Goal: Task Accomplishment & Management: Manage account settings

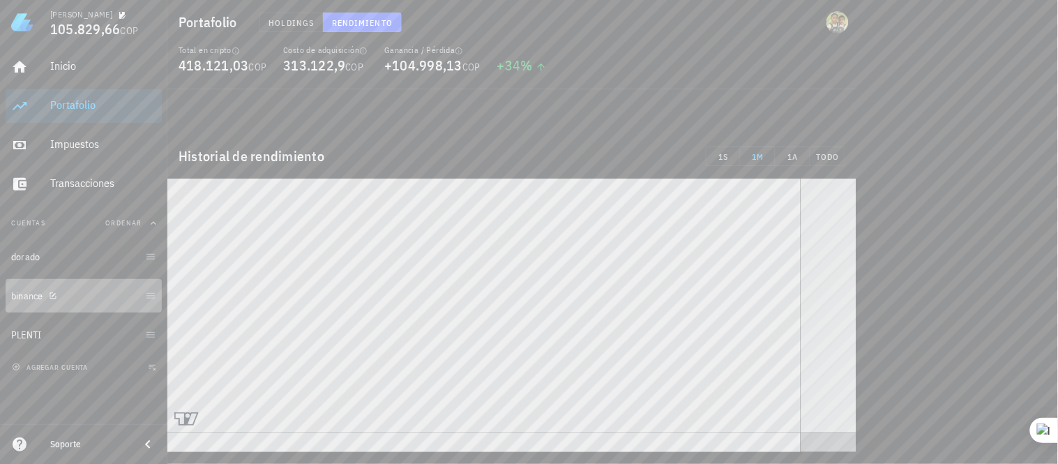
click at [148, 303] on link "binance" at bounding box center [84, 295] width 156 height 33
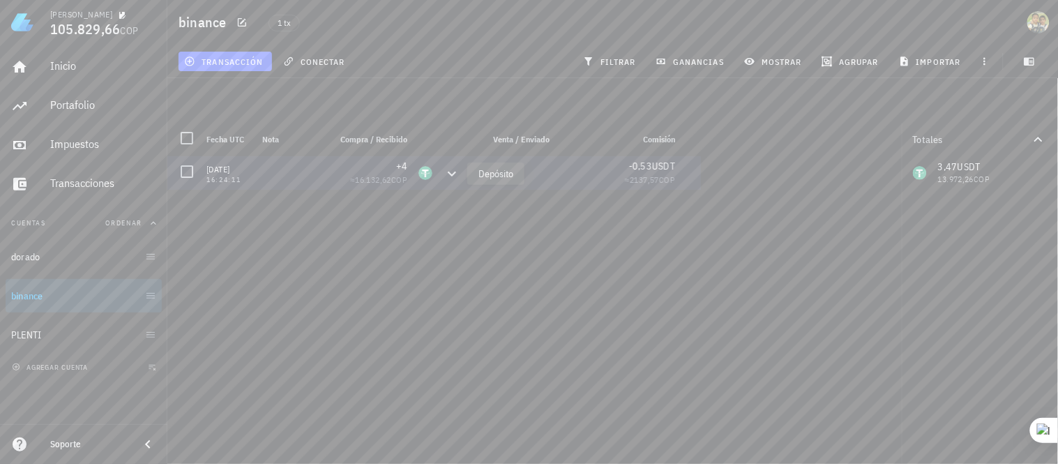
click at [452, 175] on icon at bounding box center [452, 173] width 8 height 5
drag, startPoint x: 452, startPoint y: 175, endPoint x: 414, endPoint y: 239, distance: 74.4
click at [414, 239] on div "[DATE] 16:24:11 +4 ≈ 16.132,62 COP -0,53 USDT ≈ 2137,57 COP" at bounding box center [453, 304] width 572 height 297
click at [147, 301] on link "binance" at bounding box center [84, 295] width 156 height 33
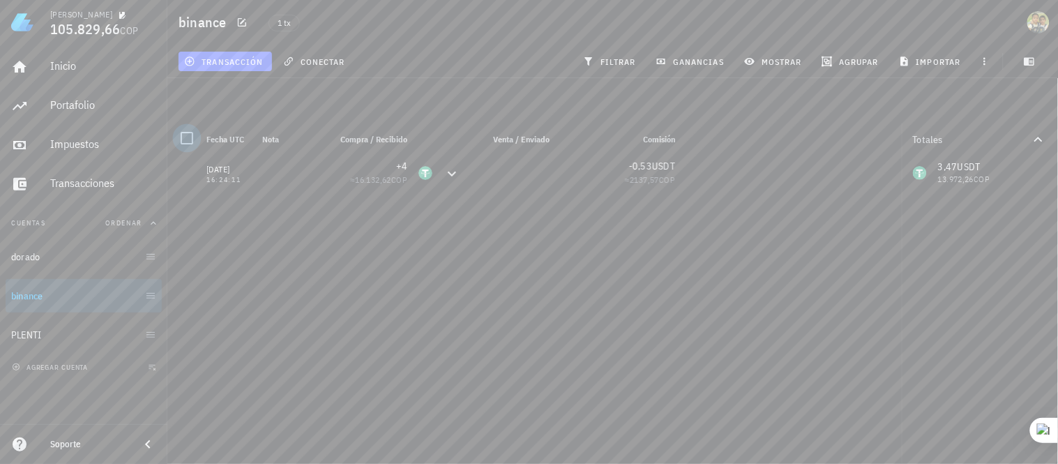
click at [185, 135] on div at bounding box center [187, 138] width 24 height 24
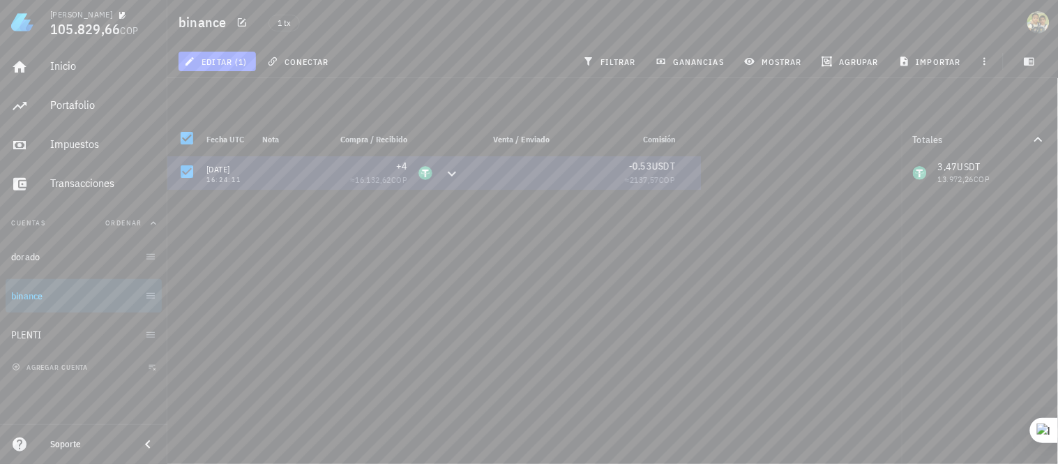
click at [469, 175] on div at bounding box center [510, 172] width 89 height 33
click at [450, 175] on icon at bounding box center [452, 173] width 8 height 5
click at [485, 175] on div at bounding box center [510, 172] width 89 height 33
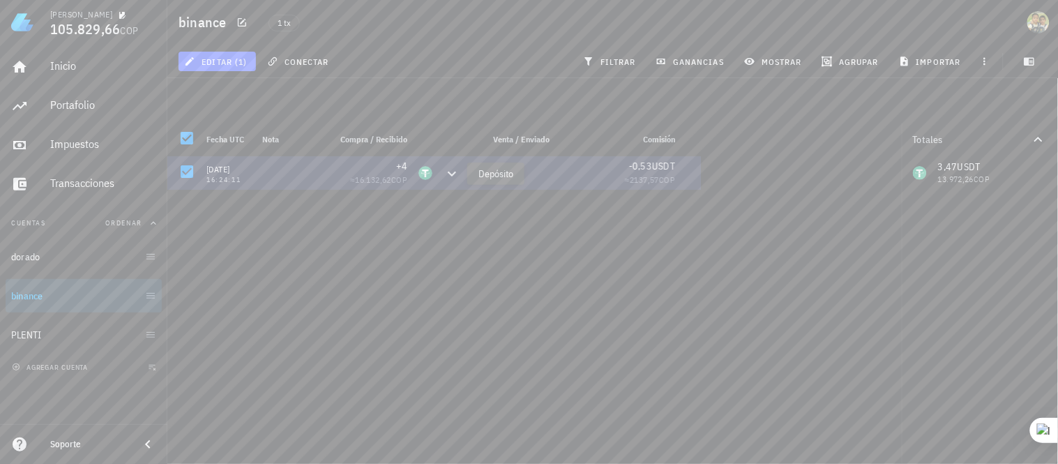
click at [451, 172] on icon at bounding box center [452, 173] width 17 height 17
click at [640, 166] on span "-0,53" at bounding box center [640, 166] width 23 height 13
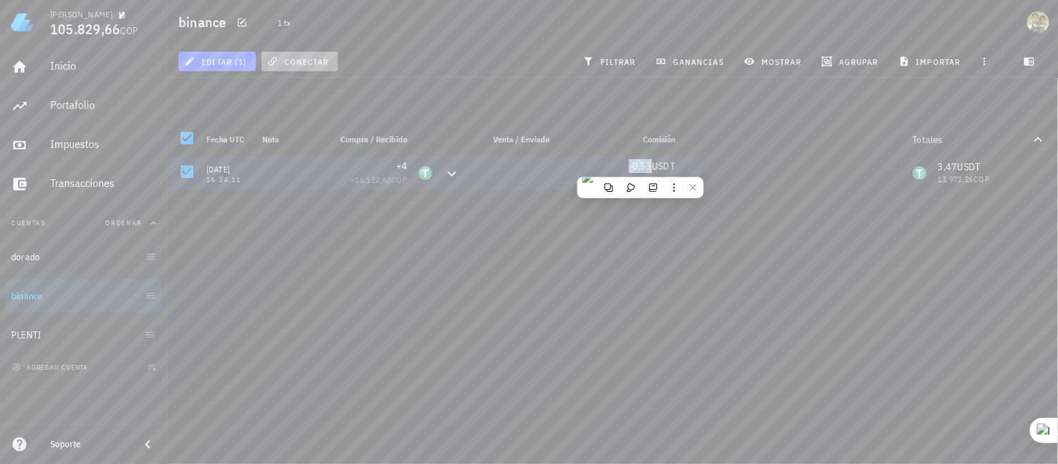
click at [310, 63] on span "conectar" at bounding box center [299, 61] width 59 height 11
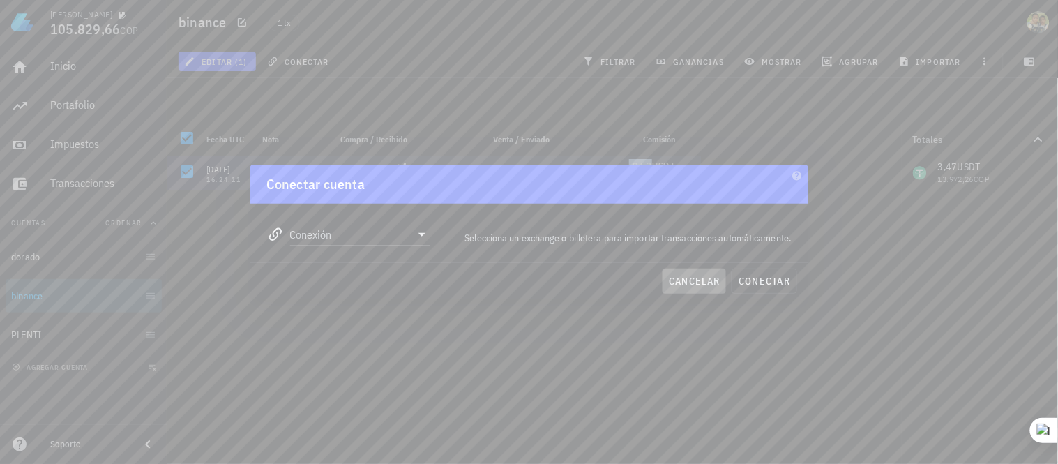
click at [682, 285] on span "cancelar" at bounding box center [694, 281] width 52 height 13
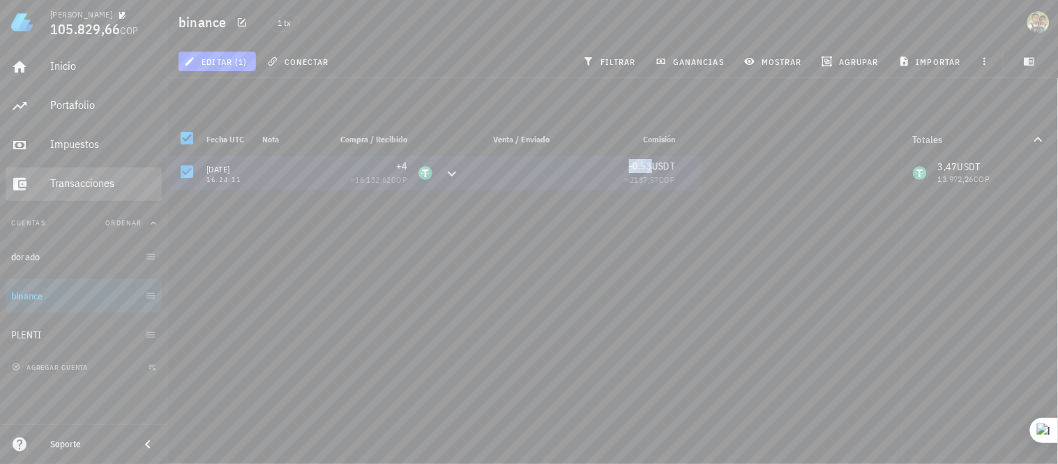
click at [74, 190] on div "Transacciones" at bounding box center [103, 183] width 106 height 31
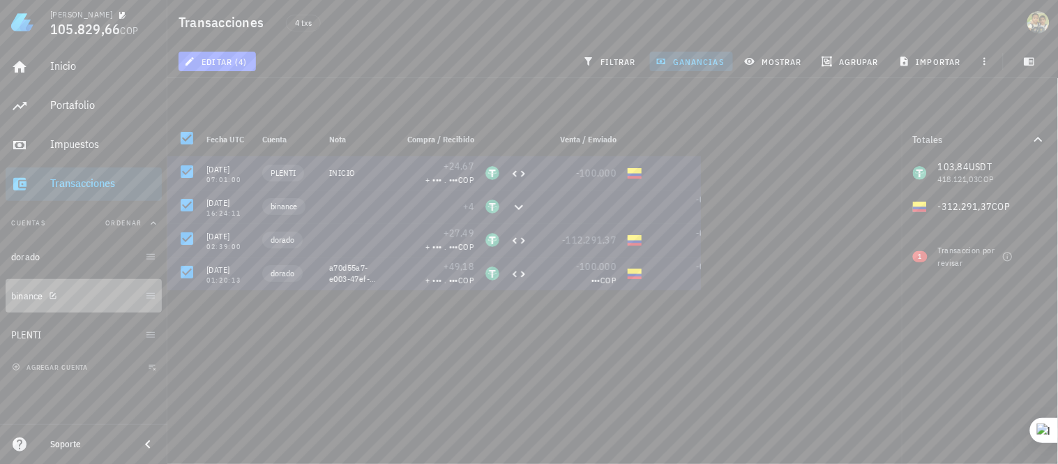
click at [151, 303] on link "binance" at bounding box center [84, 295] width 156 height 33
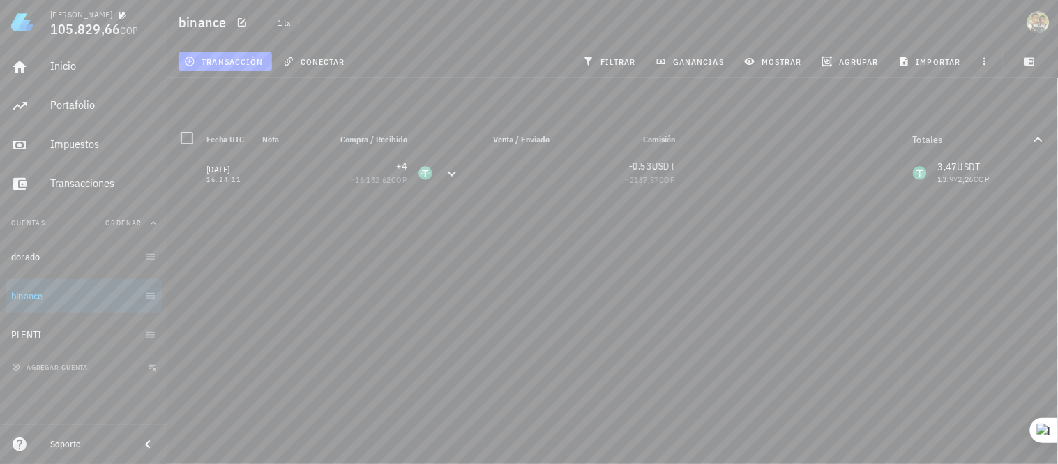
click at [511, 134] on span "Venta / Enviado" at bounding box center [521, 139] width 57 height 10
click at [242, 160] on div "[DATE] 16:24:11" at bounding box center [229, 172] width 56 height 33
click at [183, 137] on div at bounding box center [187, 138] width 24 height 24
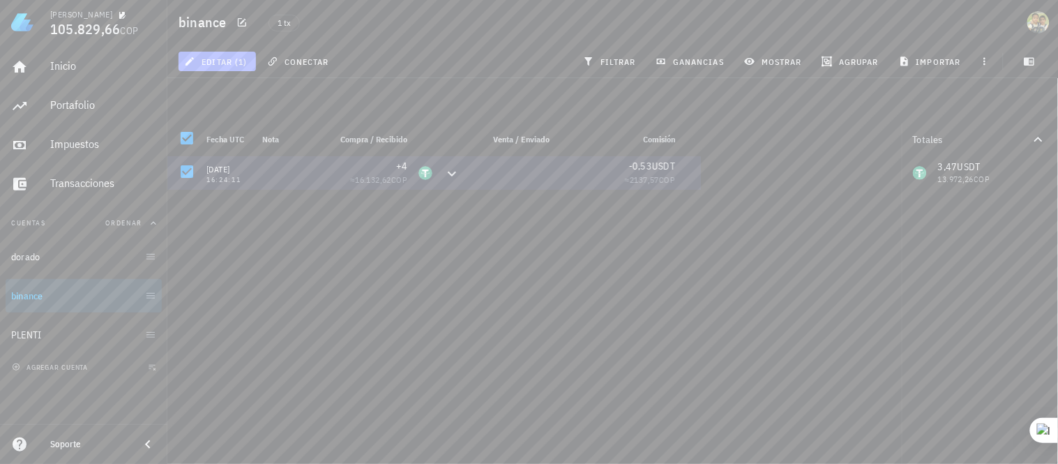
click at [224, 61] on span "editar (1)" at bounding box center [217, 61] width 60 height 11
click at [315, 101] on main "Todas las transacciones están seleccionadas ( 1 ). Limpiar selección Fecha UTC …" at bounding box center [529, 226] width 1058 height 453
click at [239, 20] on icon "button" at bounding box center [242, 22] width 11 height 11
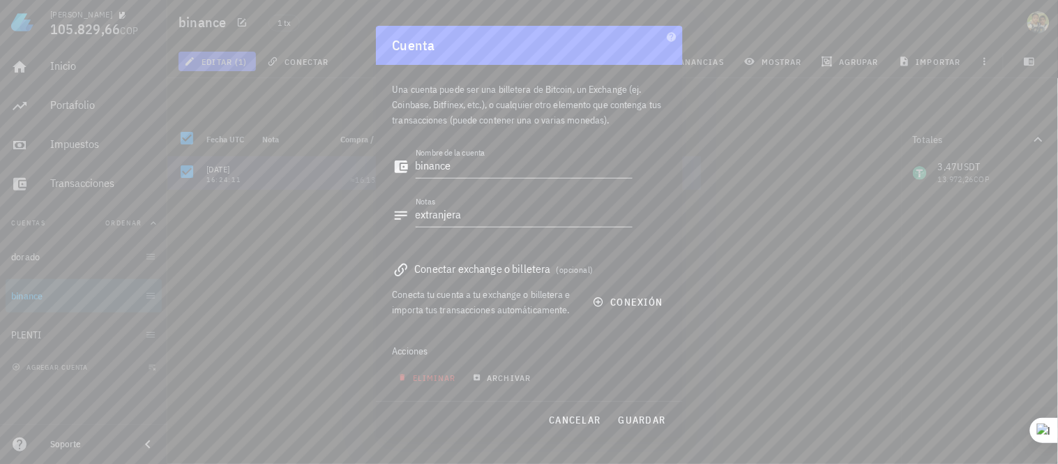
click at [255, 295] on div at bounding box center [529, 232] width 1058 height 464
click at [798, 272] on div at bounding box center [529, 232] width 1058 height 464
click at [573, 414] on span "cancelar" at bounding box center [574, 420] width 52 height 13
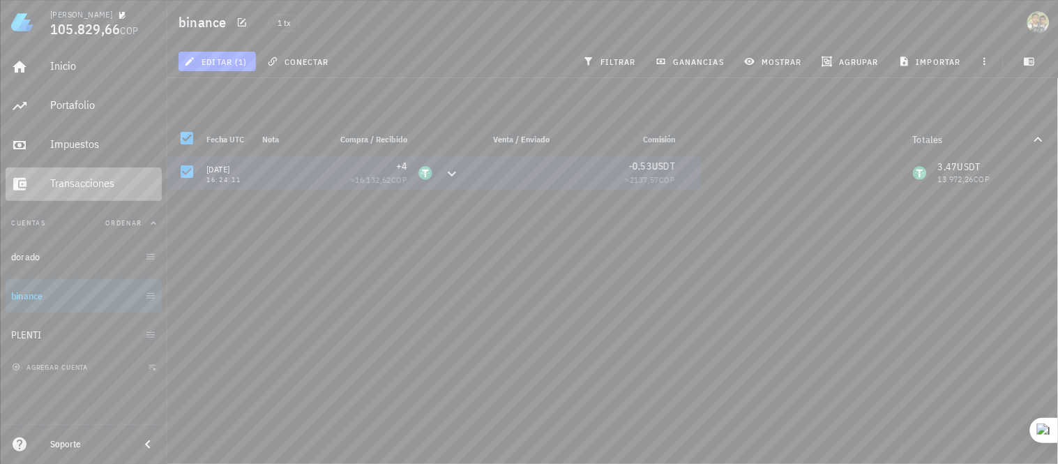
click at [91, 181] on div "Transacciones" at bounding box center [103, 183] width 106 height 13
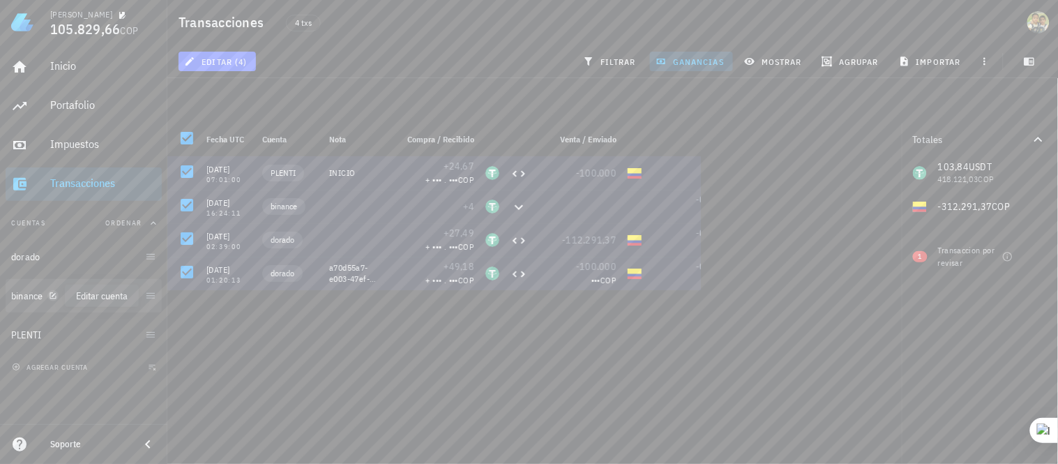
click at [54, 297] on icon "button" at bounding box center [53, 296] width 8 height 8
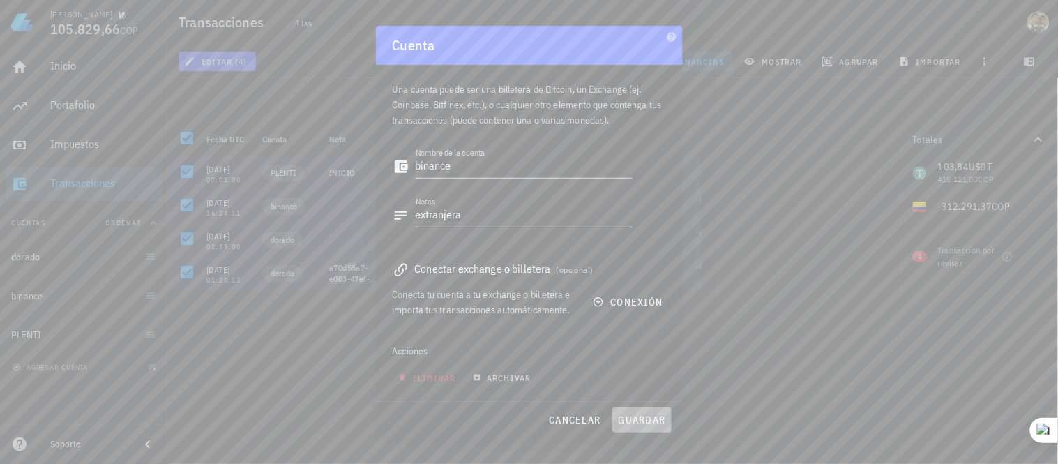
click at [657, 423] on span "guardar" at bounding box center [642, 420] width 48 height 13
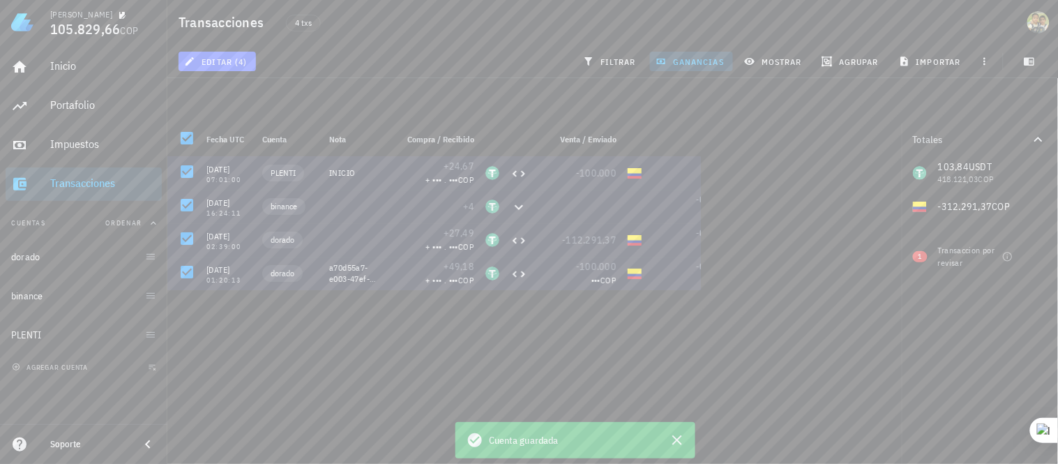
click at [614, 354] on div "[DATE] 07:01:00 PLENTI INICIO +24,67 + ••• . ••• COP -100.000 [DATE] 16:24:11 b…" at bounding box center [588, 304] width 843 height 297
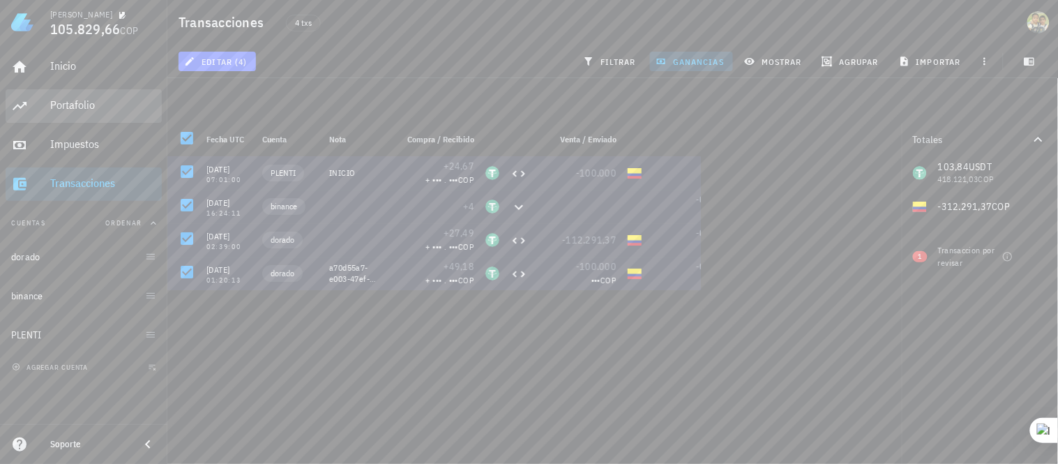
click at [105, 112] on div "Portafolio" at bounding box center [103, 104] width 106 height 13
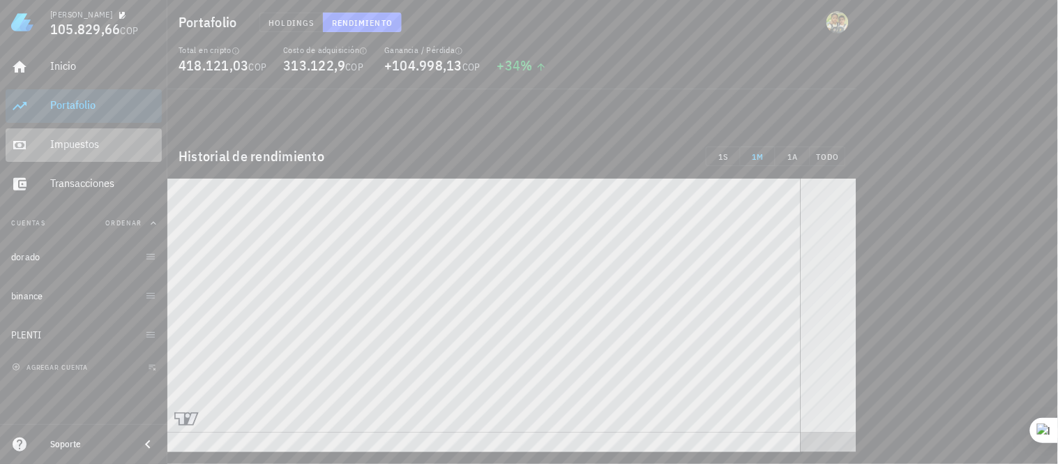
click at [96, 155] on div "Impuestos" at bounding box center [103, 144] width 106 height 31
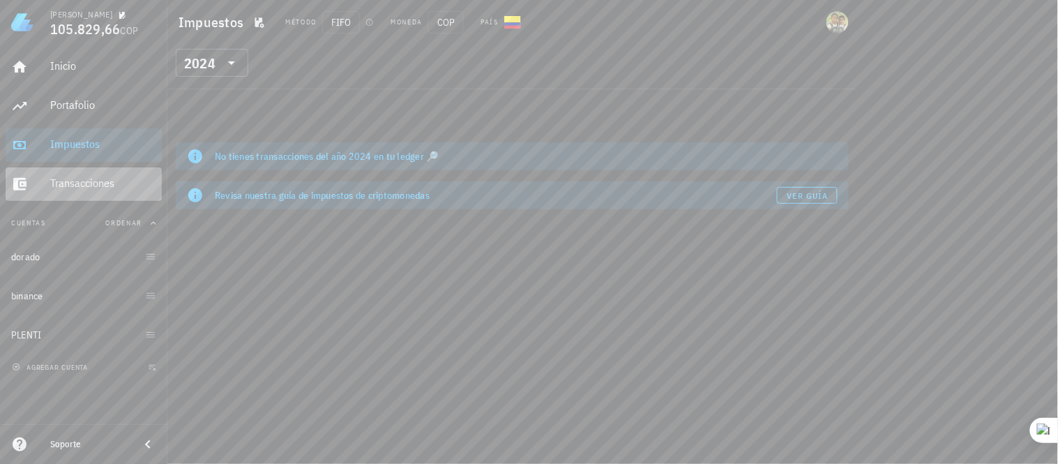
click at [100, 179] on div "Transacciones" at bounding box center [103, 183] width 106 height 13
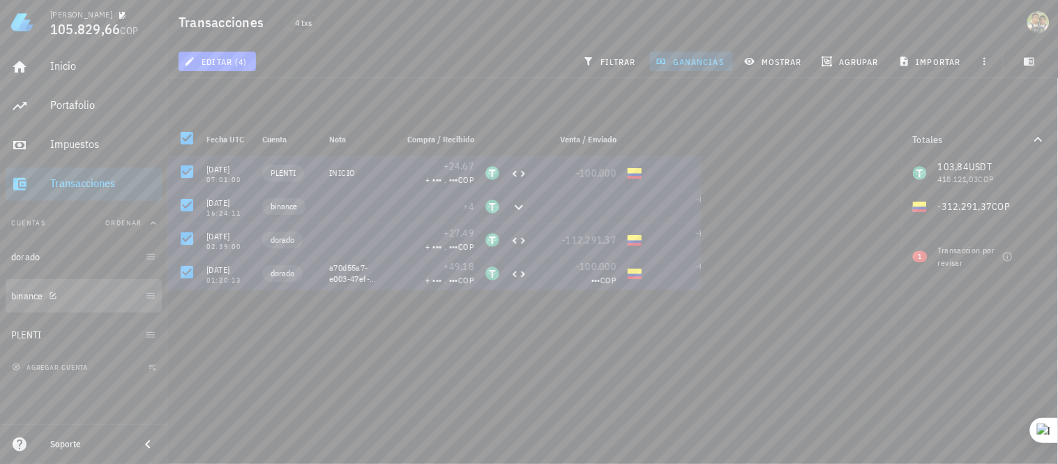
click at [157, 301] on link "binance" at bounding box center [84, 295] width 156 height 33
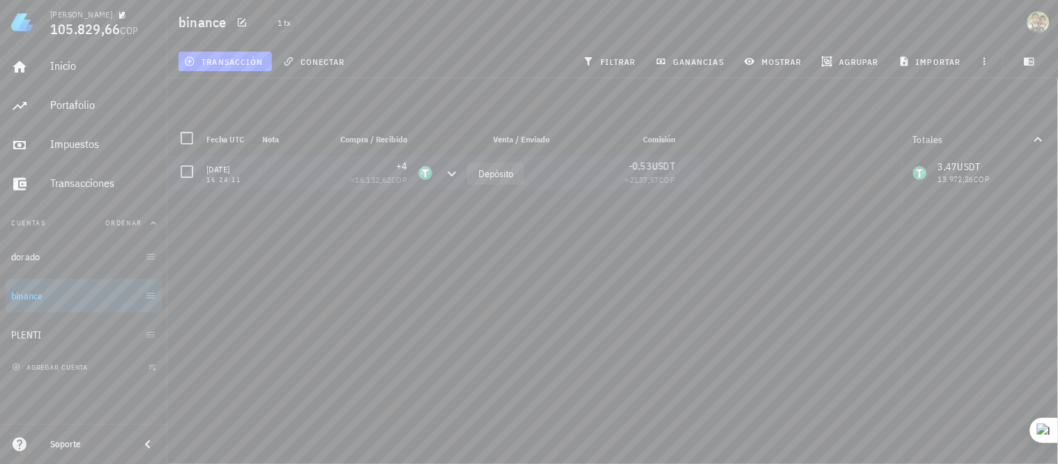
click at [447, 170] on icon at bounding box center [452, 173] width 17 height 17
click at [598, 219] on div "[DATE] 16:24:11 +4 ≈ 16.132,62 COP -0,53 USDT ≈ 2137,57 COP" at bounding box center [453, 304] width 572 height 297
click at [521, 137] on span "Venta / Enviado" at bounding box center [521, 139] width 57 height 10
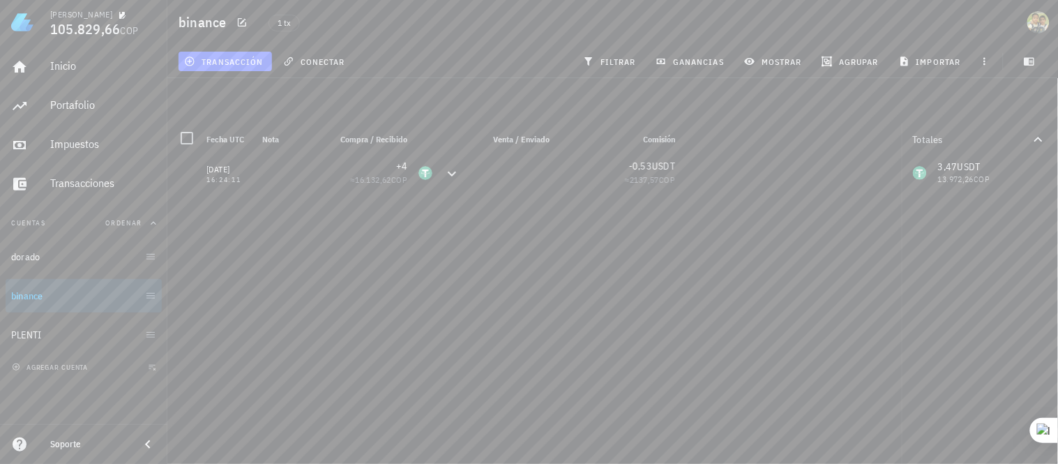
click at [521, 137] on span "Venta / Enviado" at bounding box center [521, 139] width 57 height 10
click at [988, 59] on icon "button" at bounding box center [985, 61] width 11 height 11
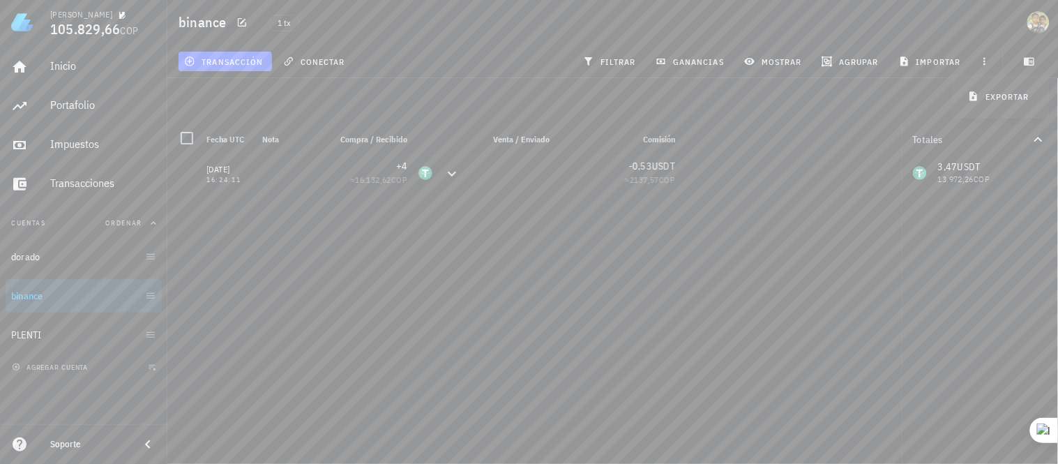
click at [892, 109] on main "0 transacciones en la lista están seleccionadas. Seleccionar todas las transacc…" at bounding box center [529, 226] width 1058 height 453
click at [153, 226] on icon "button" at bounding box center [153, 223] width 11 height 11
click at [27, 217] on button "Cuentas" at bounding box center [84, 223] width 156 height 33
click at [152, 303] on link "binance" at bounding box center [84, 295] width 156 height 33
drag, startPoint x: 497, startPoint y: 252, endPoint x: 451, endPoint y: 255, distance: 45.4
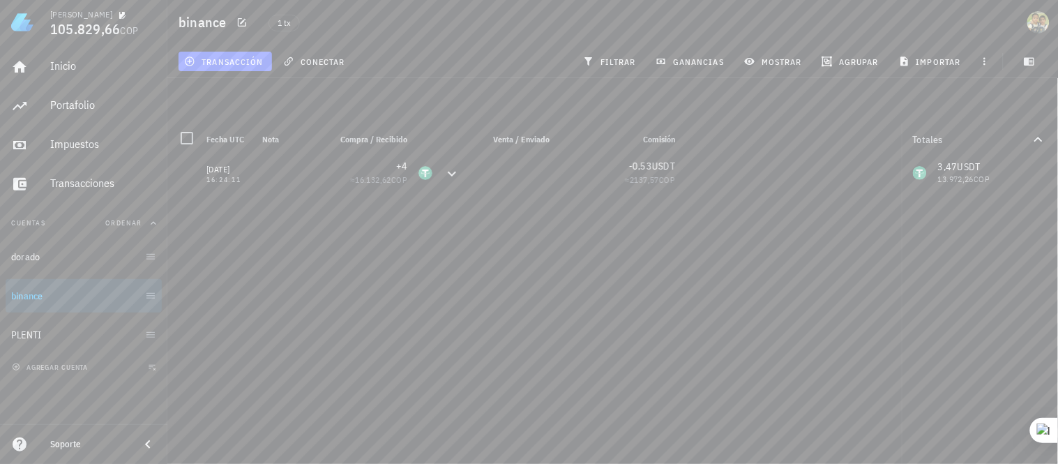
click at [451, 255] on div "[DATE] 16:24:11 +4 ≈ 16.132,62 COP -0,53 USDT ≈ 2137,57 COP" at bounding box center [453, 304] width 572 height 297
click at [189, 170] on div at bounding box center [187, 172] width 24 height 24
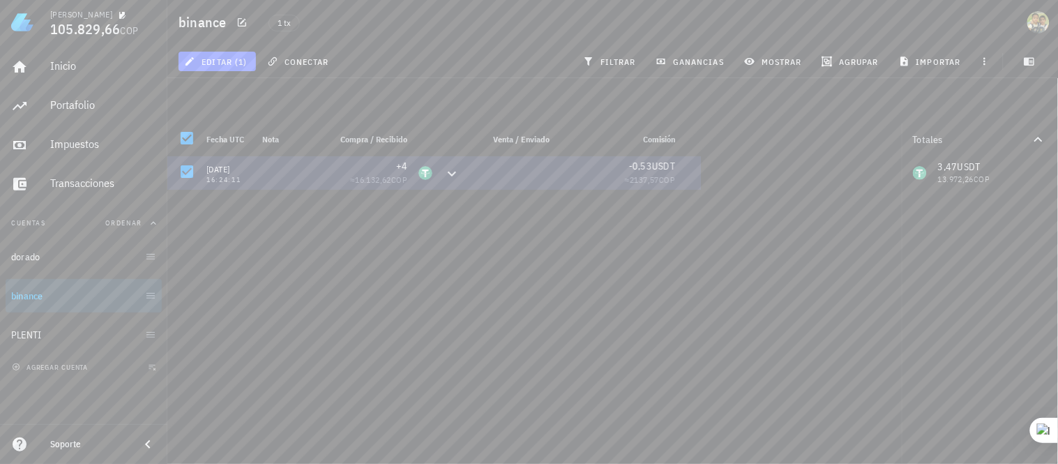
drag, startPoint x: 189, startPoint y: 170, endPoint x: 722, endPoint y: 246, distance: 538.4
click at [722, 246] on main "Todas las transacciones están seleccionadas ( 1 ). Limpiar selección Fecha UTC …" at bounding box center [529, 226] width 1058 height 453
click at [668, 172] on span "USDT" at bounding box center [663, 166] width 23 height 13
click at [505, 180] on div at bounding box center [510, 172] width 89 height 33
click at [479, 173] on div at bounding box center [510, 172] width 89 height 33
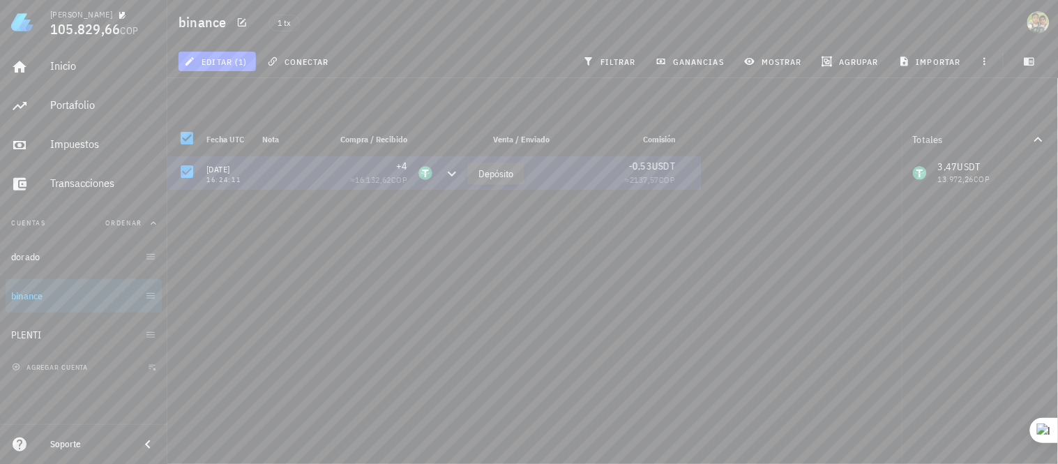
click at [448, 174] on icon at bounding box center [452, 173] width 17 height 17
click at [451, 175] on icon at bounding box center [452, 173] width 17 height 17
click at [494, 171] on div at bounding box center [510, 172] width 89 height 33
click at [454, 170] on icon at bounding box center [452, 173] width 17 height 17
click at [461, 171] on div at bounding box center [452, 172] width 28 height 33
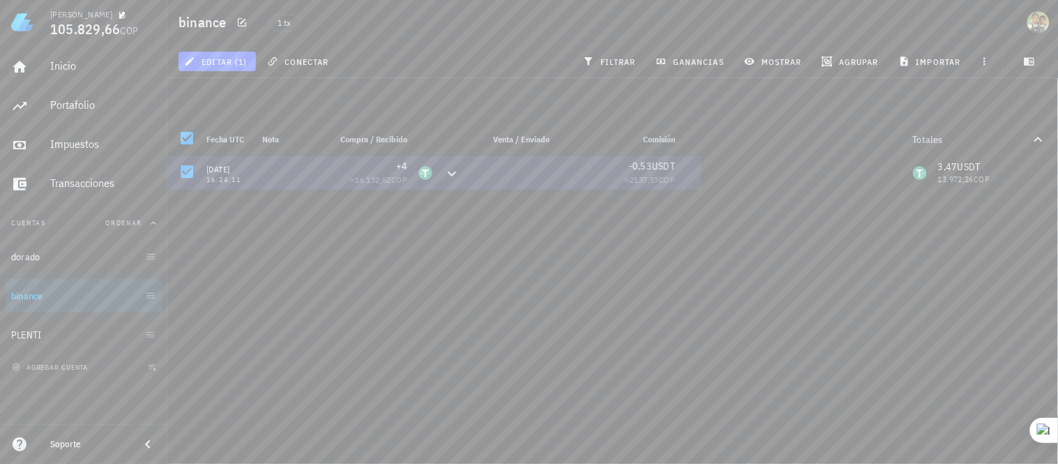
click at [414, 172] on div at bounding box center [425, 172] width 25 height 33
click at [355, 174] on span "16.132,62" at bounding box center [373, 179] width 36 height 10
click at [233, 183] on div "16:24:11" at bounding box center [229, 180] width 45 height 7
click at [234, 164] on div "[DATE]" at bounding box center [229, 170] width 45 height 14
click at [265, 285] on div "[DATE] 16:24:11 +4 ≈ 16.132,62 COP -0,53 USDT ≈ 2137,57 COP" at bounding box center [453, 304] width 572 height 297
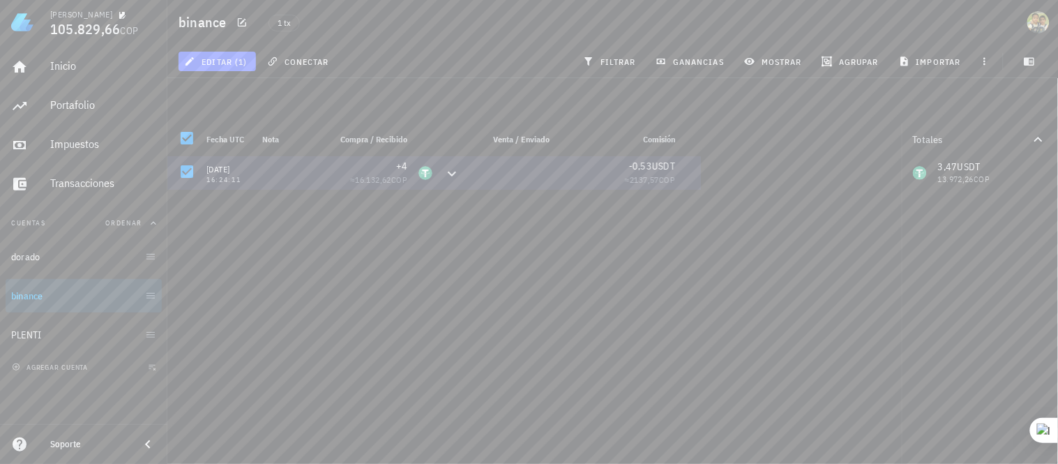
click at [975, 225] on div "Totales 3,47 USDT 13.972,26 COP" at bounding box center [980, 293] width 156 height 341
click at [963, 172] on div "3,47 USDT 13.972,26 COP" at bounding box center [980, 172] width 156 height 33
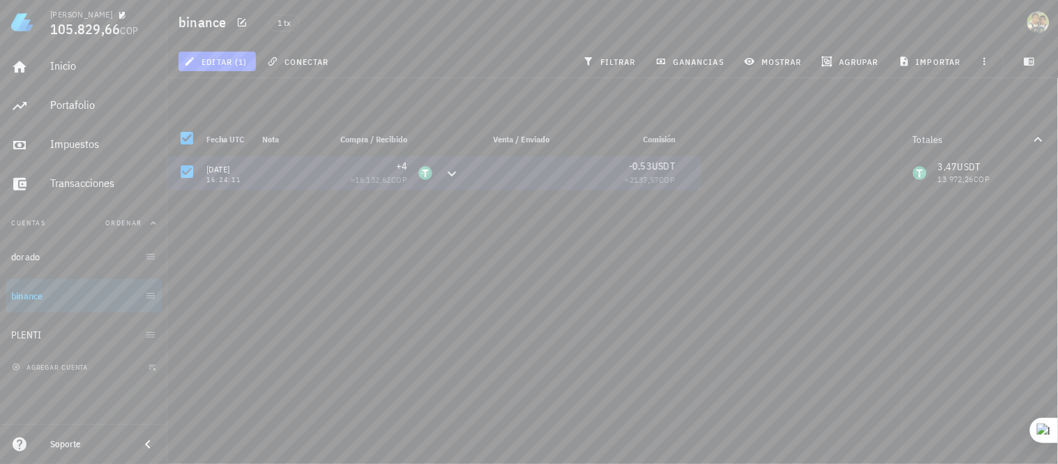
click at [938, 171] on div "3,47 USDT 13.972,26 COP" at bounding box center [980, 172] width 156 height 33
click at [1040, 137] on icon "button" at bounding box center [1038, 139] width 17 height 17
click at [79, 107] on div "Portafolio" at bounding box center [103, 104] width 106 height 13
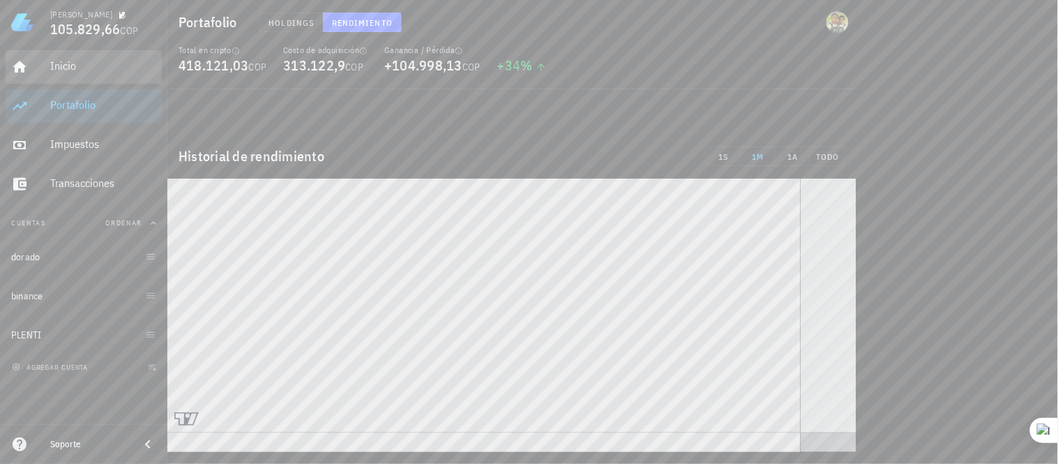
click at [72, 68] on div "Inicio" at bounding box center [103, 65] width 106 height 13
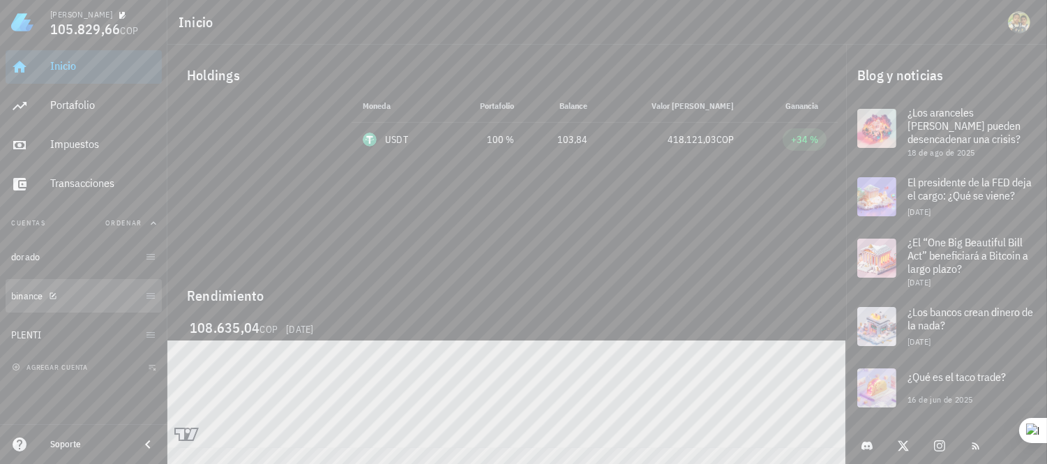
drag, startPoint x: 154, startPoint y: 300, endPoint x: 126, endPoint y: 297, distance: 28.1
click at [126, 297] on div "binance" at bounding box center [75, 296] width 128 height 13
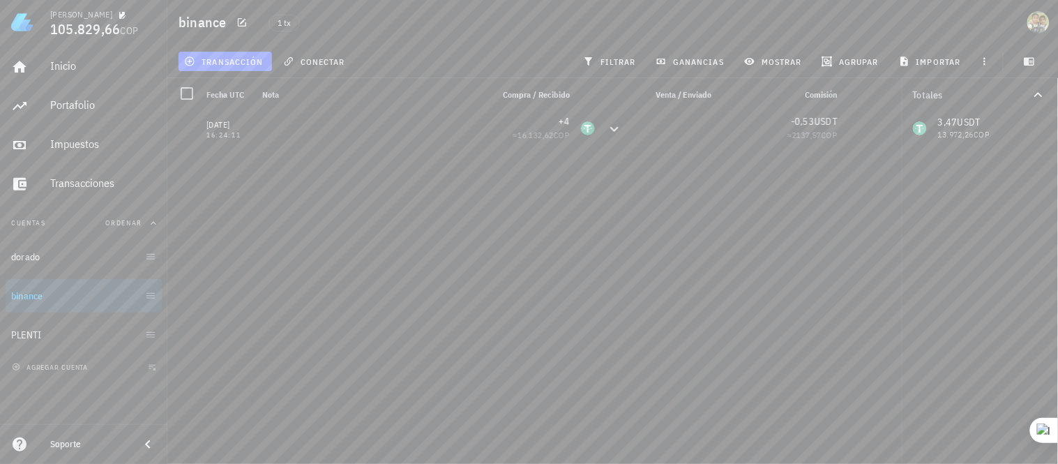
click at [268, 92] on span "Nota" at bounding box center [270, 94] width 17 height 10
click at [211, 82] on div "Fecha UTC" at bounding box center [229, 94] width 56 height 33
click at [217, 98] on span "Fecha UTC" at bounding box center [226, 94] width 38 height 10
click at [244, 59] on span "transacción" at bounding box center [225, 61] width 76 height 11
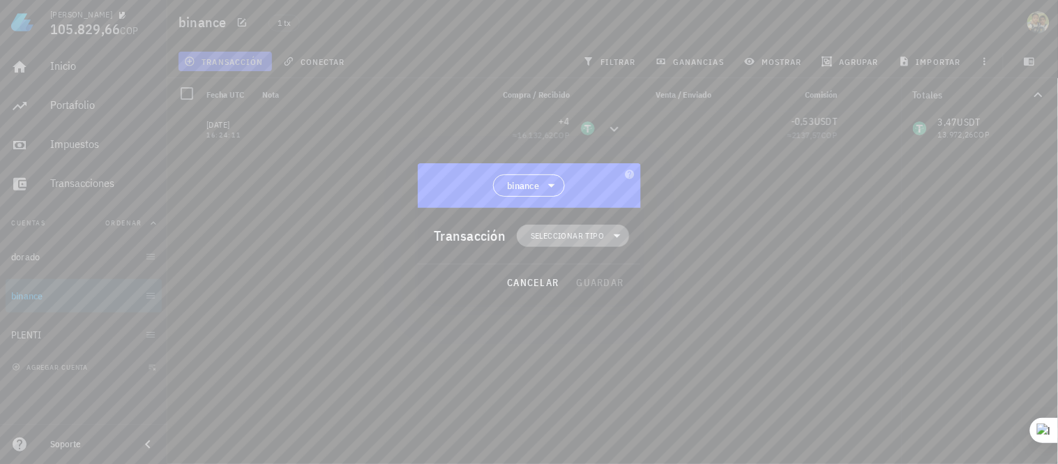
click at [575, 237] on span "Seleccionar tipo" at bounding box center [567, 236] width 73 height 14
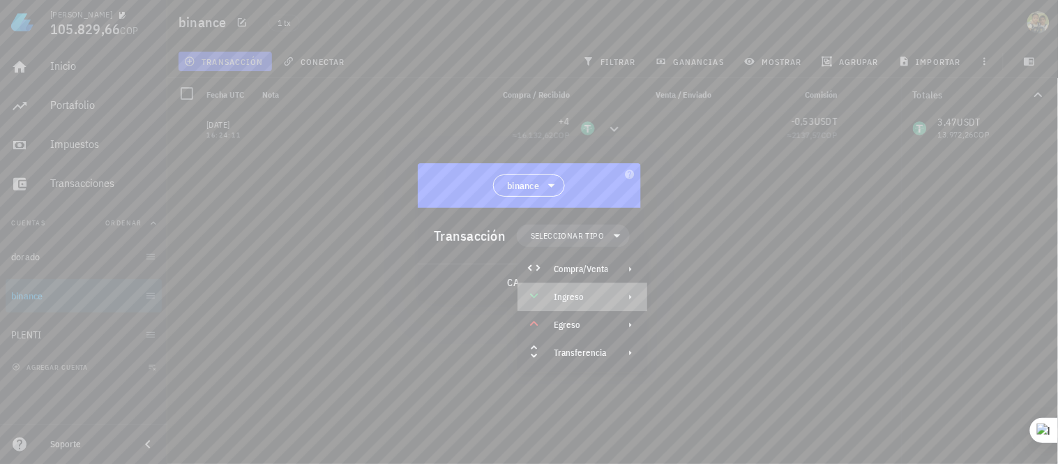
click at [594, 294] on div "Ingreso" at bounding box center [581, 297] width 54 height 11
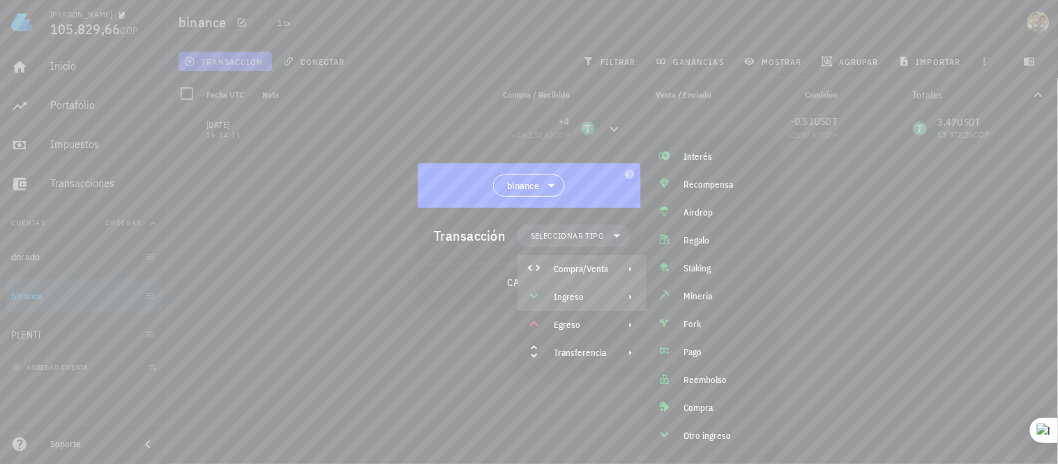
click at [555, 267] on div "Compra/Venta" at bounding box center [581, 269] width 54 height 11
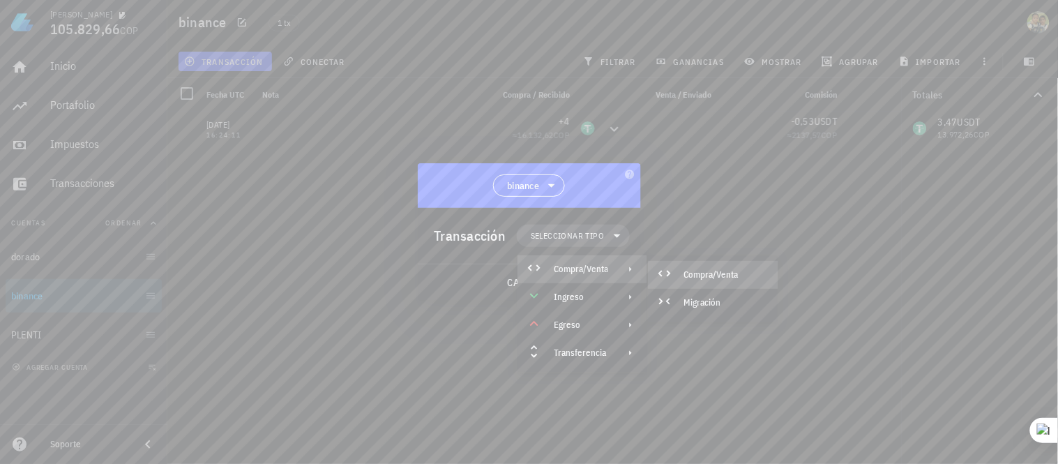
click at [731, 277] on div "Compra/Venta" at bounding box center [725, 274] width 83 height 11
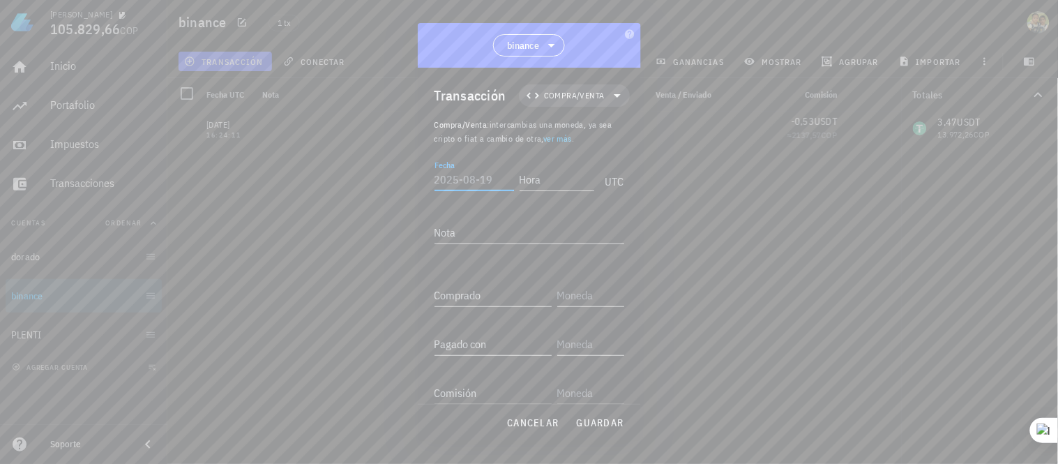
click at [467, 172] on input "Fecha" at bounding box center [475, 179] width 80 height 22
click at [751, 229] on div at bounding box center [529, 232] width 1058 height 464
click at [464, 182] on input "Fecha" at bounding box center [473, 179] width 77 height 22
click at [463, 176] on input "2025-" at bounding box center [473, 179] width 77 height 22
type input "[DATE]"
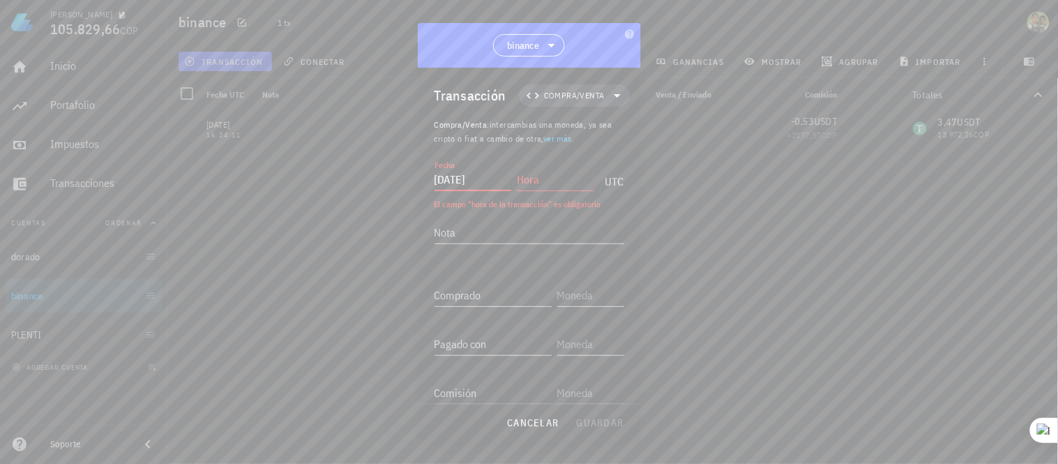
click at [560, 178] on input "Hora" at bounding box center [555, 179] width 77 height 22
type input "13:05:53"
click at [506, 234] on textarea "Nota" at bounding box center [530, 232] width 190 height 22
click at [492, 220] on div "Nota" at bounding box center [530, 236] width 190 height 46
click at [483, 224] on textarea "Nota" at bounding box center [530, 232] width 190 height 22
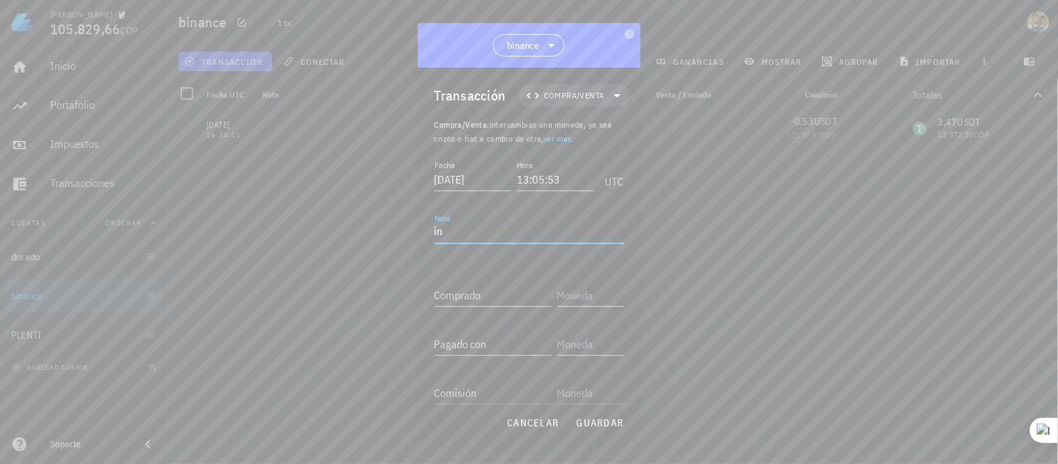
type textarea "i"
type textarea "w"
type textarea "l"
type textarea "walet"
click at [477, 285] on input "Comprado" at bounding box center [493, 295] width 117 height 22
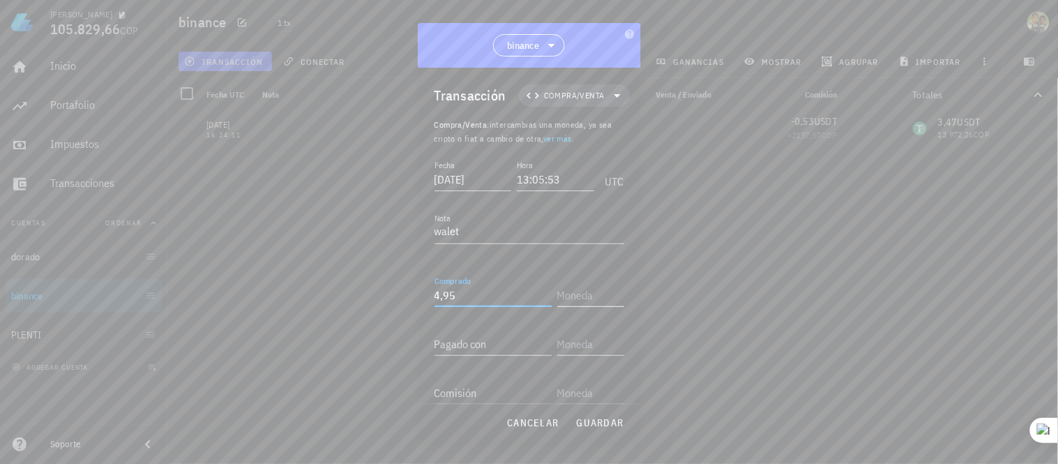
type input "4,95"
click at [561, 293] on input "text" at bounding box center [589, 295] width 64 height 22
type input "2"
click at [473, 340] on div "Pagado con" at bounding box center [493, 344] width 117 height 22
type input "COP"
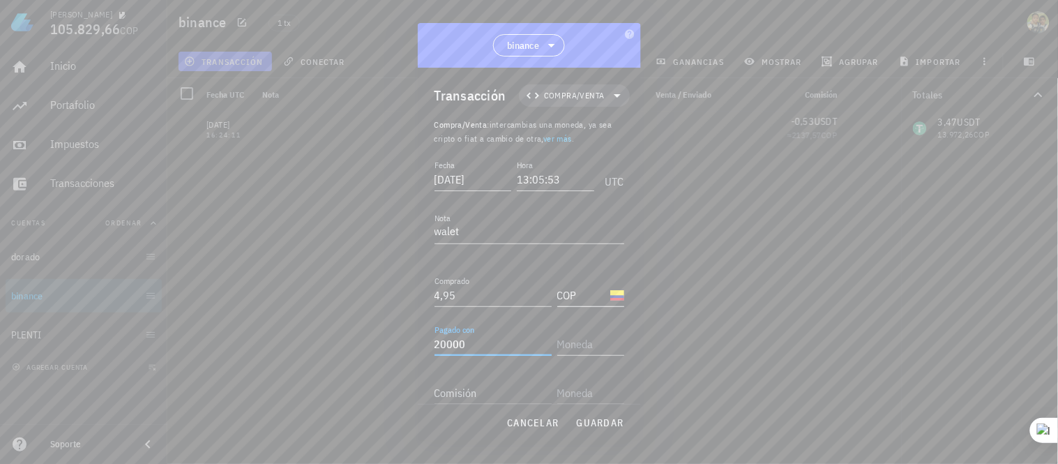
type input "20.000"
click at [568, 293] on input "COP" at bounding box center [582, 295] width 50 height 22
click at [563, 335] on input "text" at bounding box center [589, 344] width 64 height 22
type input "USDT"
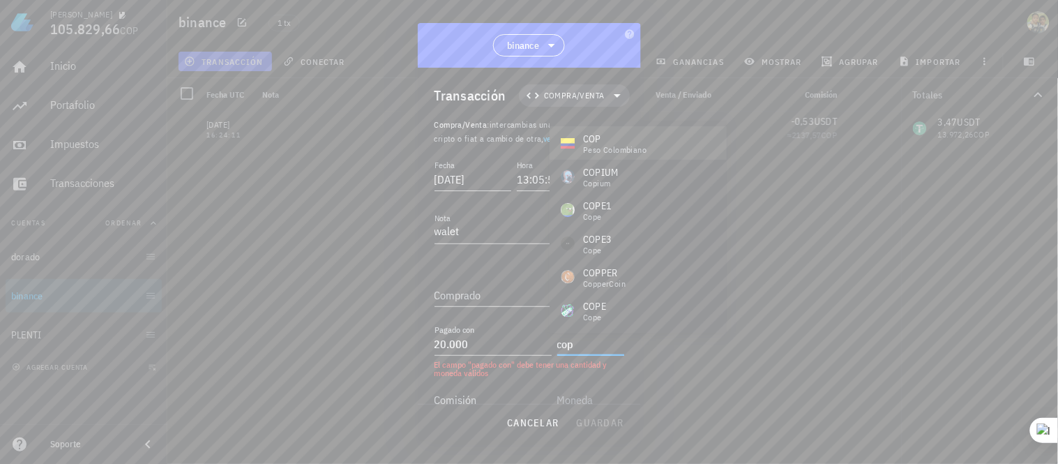
click at [627, 151] on div "peso colombiano" at bounding box center [614, 150] width 63 height 8
type input "COP"
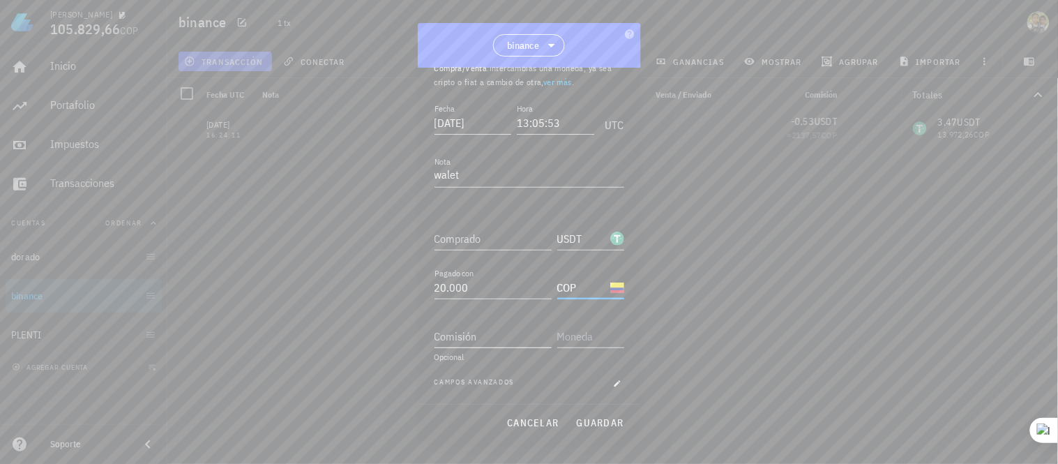
click at [499, 336] on input "Comisión" at bounding box center [493, 336] width 117 height 22
type input "0"
click at [580, 332] on input "text" at bounding box center [589, 329] width 64 height 22
type input "s"
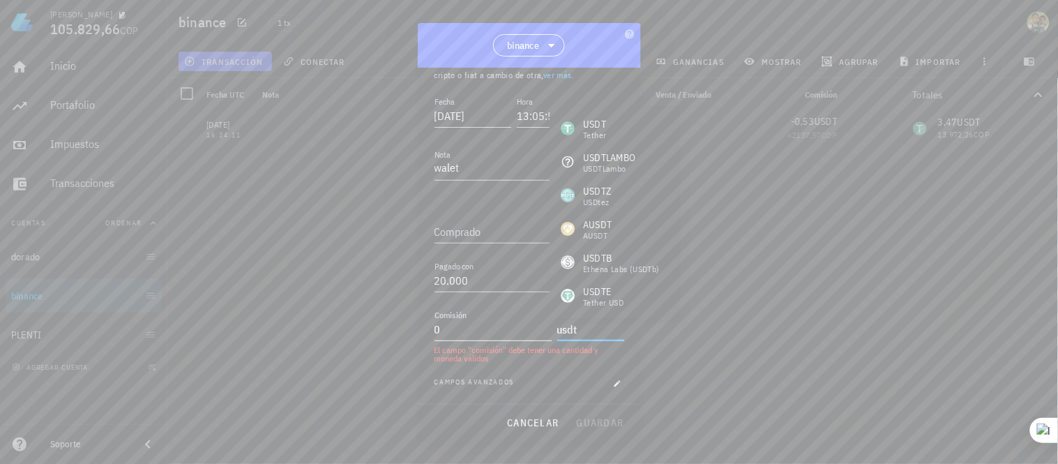
click at [472, 330] on input "0" at bounding box center [493, 329] width 117 height 22
type input "USDT"
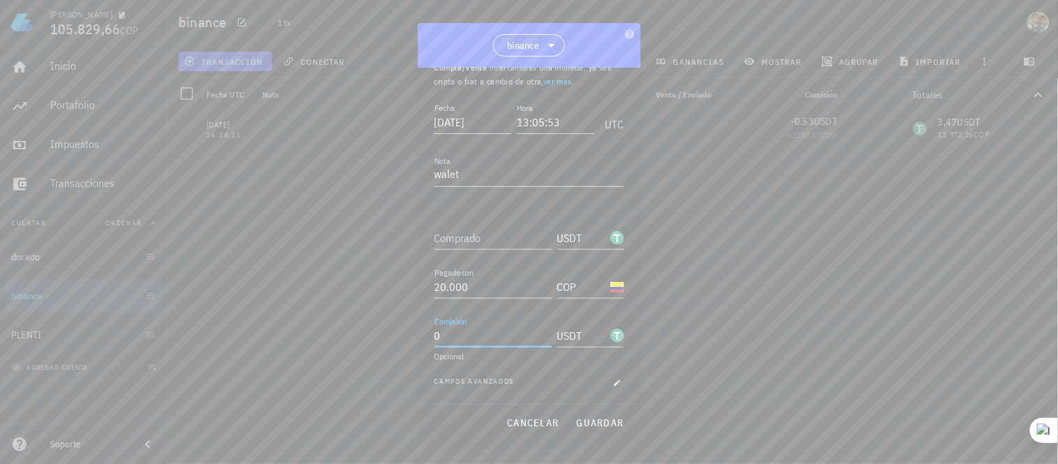
scroll to position [57, 0]
type input "0"
click at [465, 238] on div "Comprado" at bounding box center [493, 238] width 117 height 22
type input "4,9"
click at [601, 421] on span "guardar" at bounding box center [600, 423] width 48 height 13
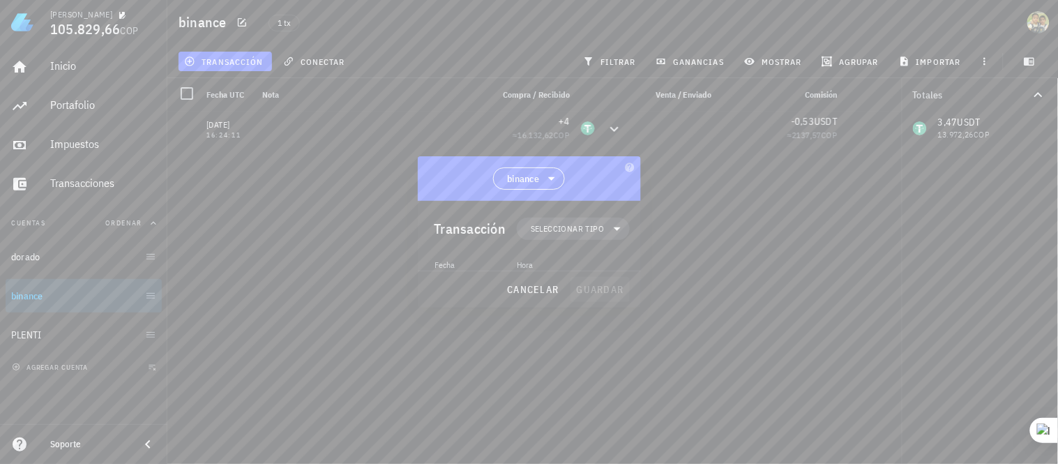
scroll to position [0, 0]
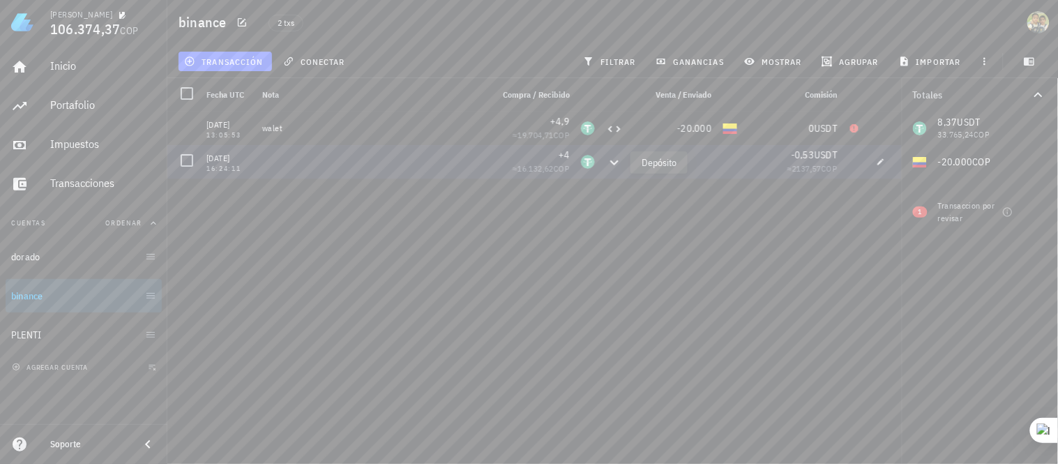
click at [618, 164] on icon at bounding box center [614, 162] width 17 height 17
click at [576, 163] on div at bounding box center [588, 161] width 25 height 33
click at [186, 162] on div at bounding box center [187, 161] width 24 height 24
drag, startPoint x: 555, startPoint y: 155, endPoint x: 497, endPoint y: 202, distance: 75.4
click at [497, 202] on div "[DATE] 13:05:53 walet +4,9 ≈ 19.704,71 COP -20.000 0 USDT [DATE] 16:24:11 +4 ≈ …" at bounding box center [534, 282] width 735 height 341
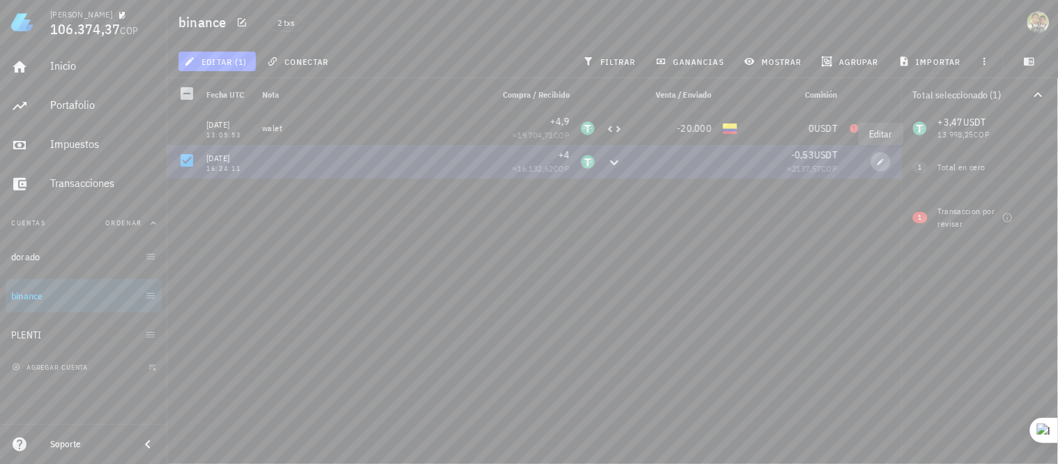
click at [882, 161] on icon "button" at bounding box center [881, 161] width 6 height 6
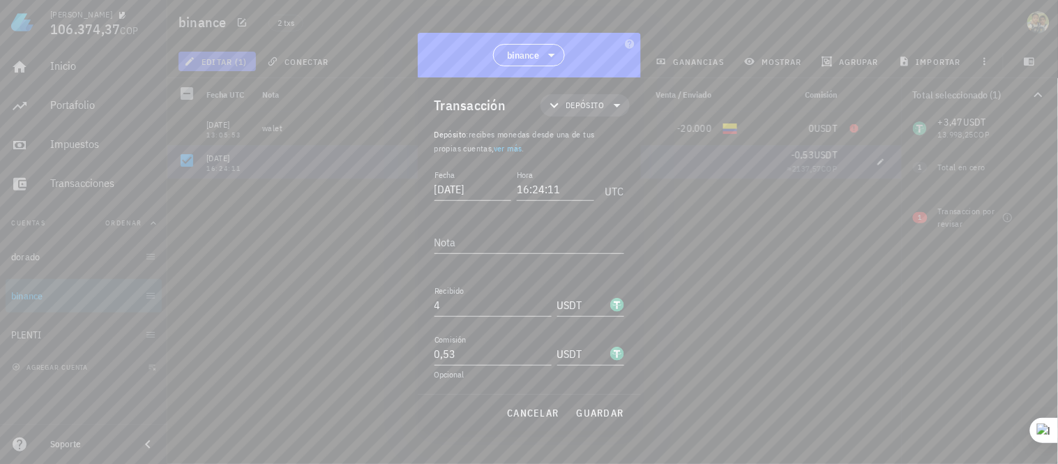
click at [359, 331] on div at bounding box center [529, 232] width 1058 height 464
click at [666, 252] on div at bounding box center [529, 232] width 1058 height 464
click at [601, 417] on span "guardar" at bounding box center [600, 413] width 48 height 13
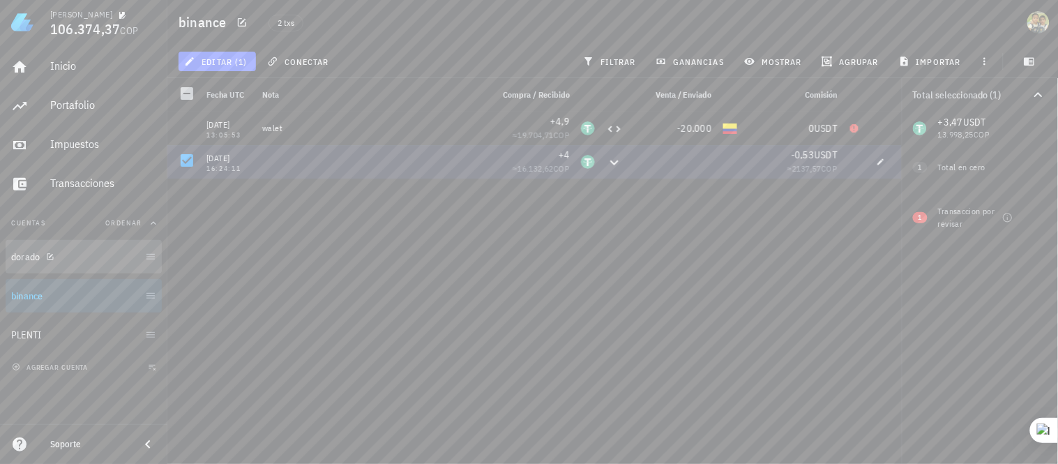
click at [149, 260] on link "dorado" at bounding box center [84, 256] width 156 height 33
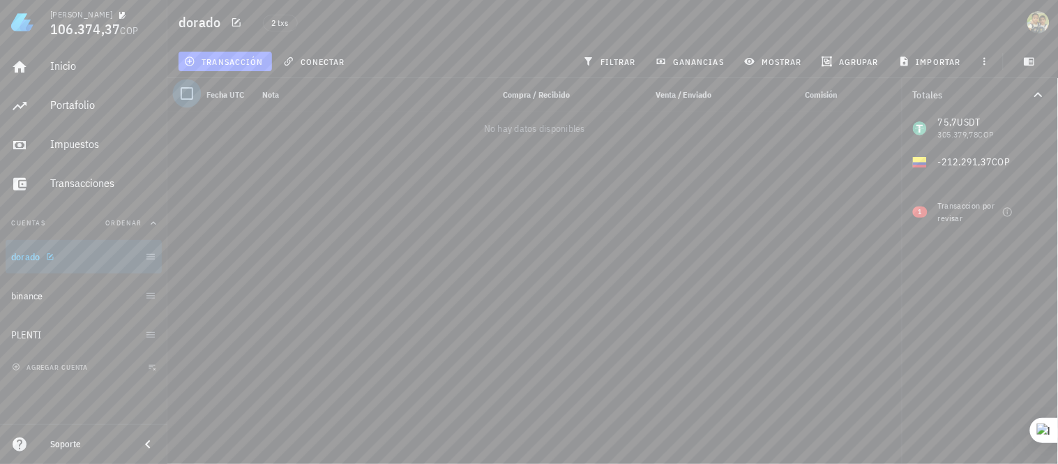
click at [186, 94] on div at bounding box center [187, 94] width 24 height 24
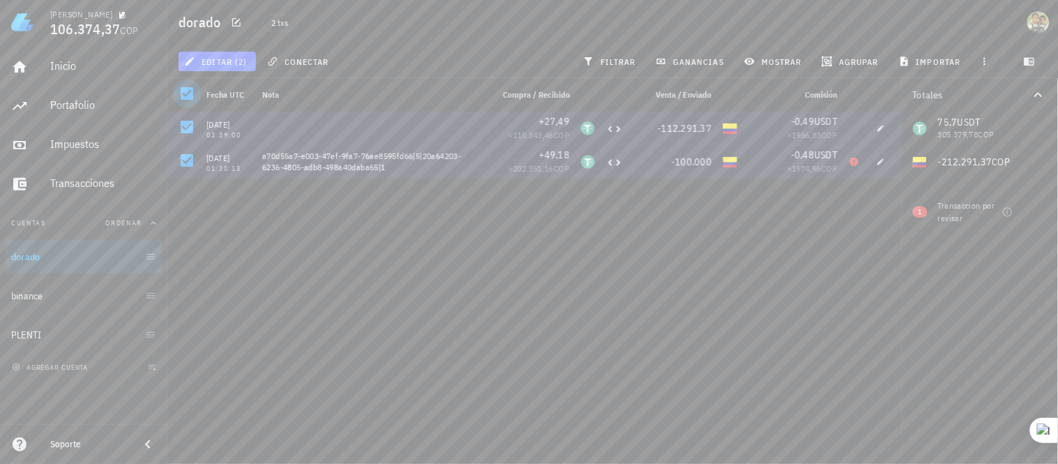
click at [186, 100] on div at bounding box center [187, 94] width 24 height 24
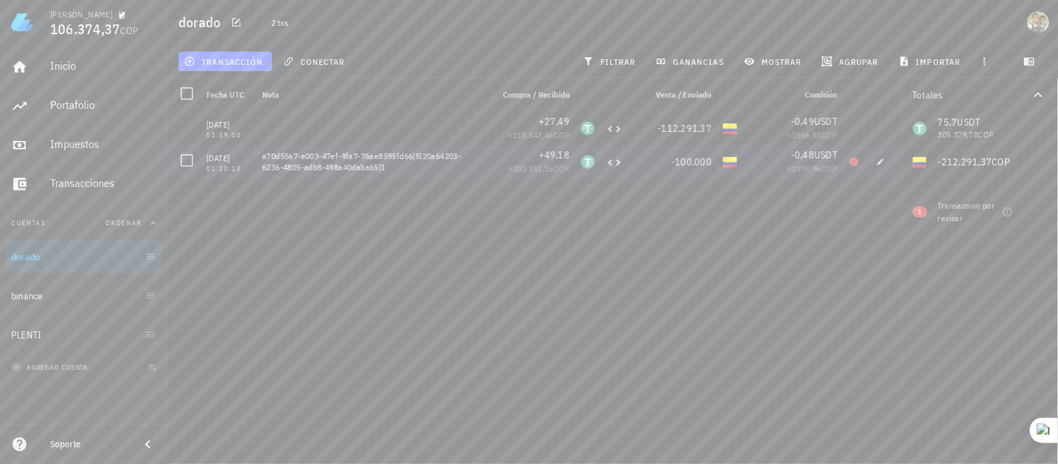
click at [201, 162] on div "[DATE] 01:20:13" at bounding box center [229, 161] width 56 height 33
click at [186, 158] on div at bounding box center [187, 161] width 24 height 24
click at [880, 158] on icon "button" at bounding box center [881, 162] width 8 height 8
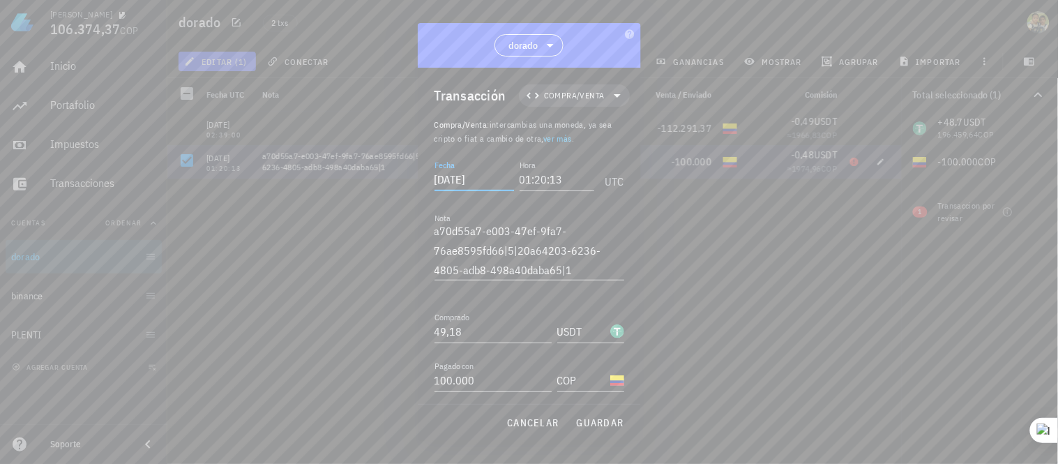
click at [492, 177] on input "[DATE]" at bounding box center [475, 179] width 80 height 22
click at [474, 179] on input "[DATE]" at bounding box center [475, 179] width 80 height 22
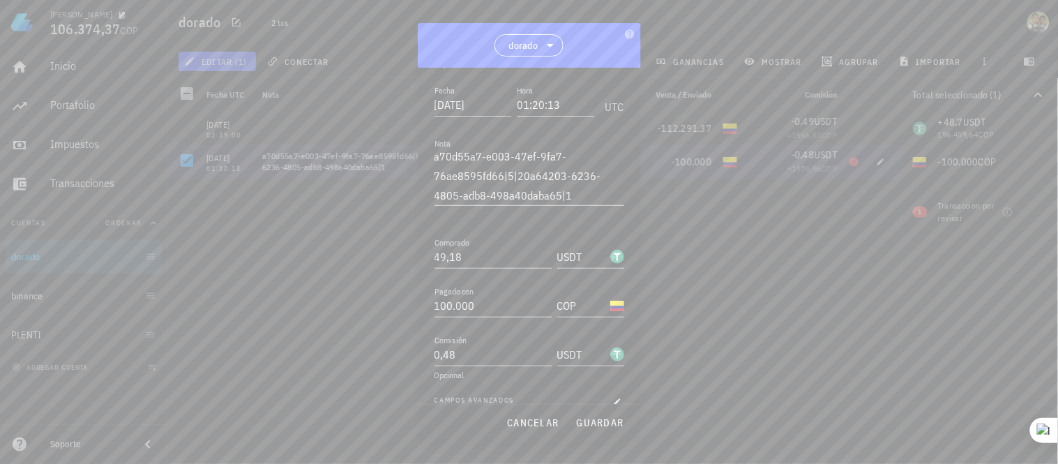
scroll to position [79, 0]
click at [588, 424] on span "guardar" at bounding box center [600, 423] width 48 height 13
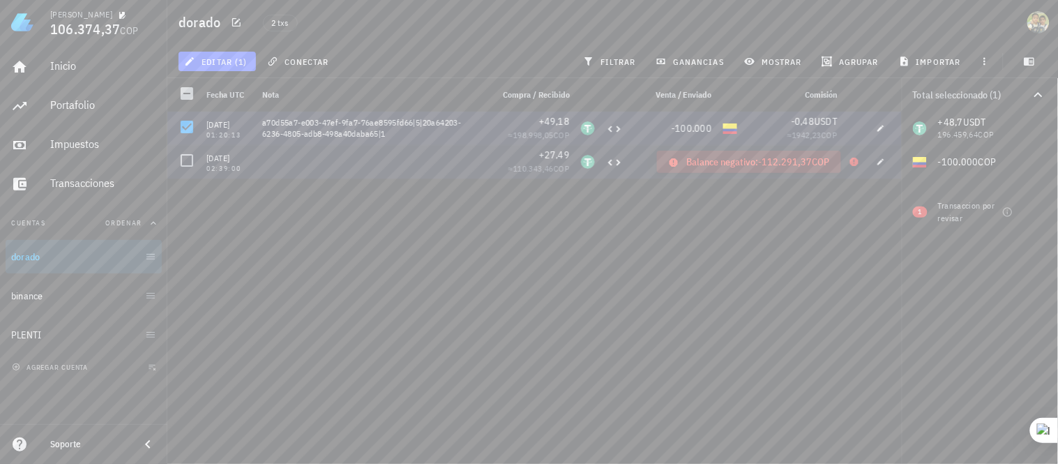
click at [853, 160] on icon at bounding box center [854, 162] width 8 height 8
click at [463, 165] on div at bounding box center [372, 161] width 230 height 33
click at [700, 159] on span "-112.291,37" at bounding box center [685, 162] width 54 height 13
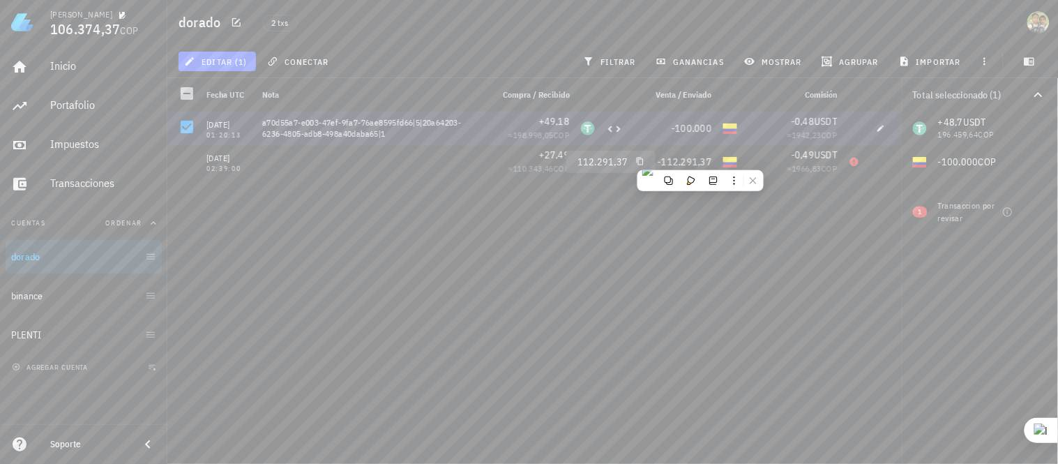
click at [493, 202] on div "[DATE] 01:20:13 a70d55a7-e003-47ef-9fa7-76ae8595fd66|5|20a64203-6236-4805-adb8-…" at bounding box center [534, 282] width 735 height 341
click at [320, 169] on div at bounding box center [372, 161] width 230 height 33
click at [185, 157] on div at bounding box center [187, 161] width 24 height 24
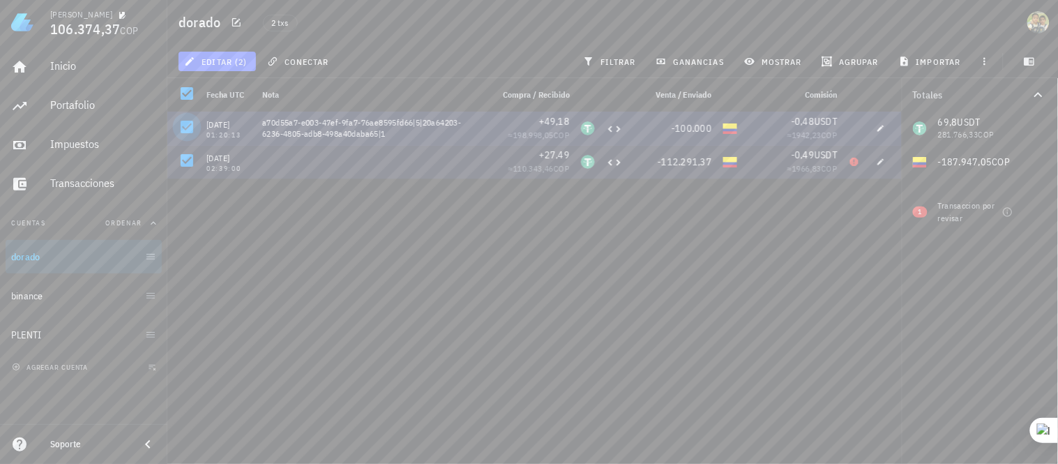
click at [183, 123] on div at bounding box center [187, 127] width 24 height 24
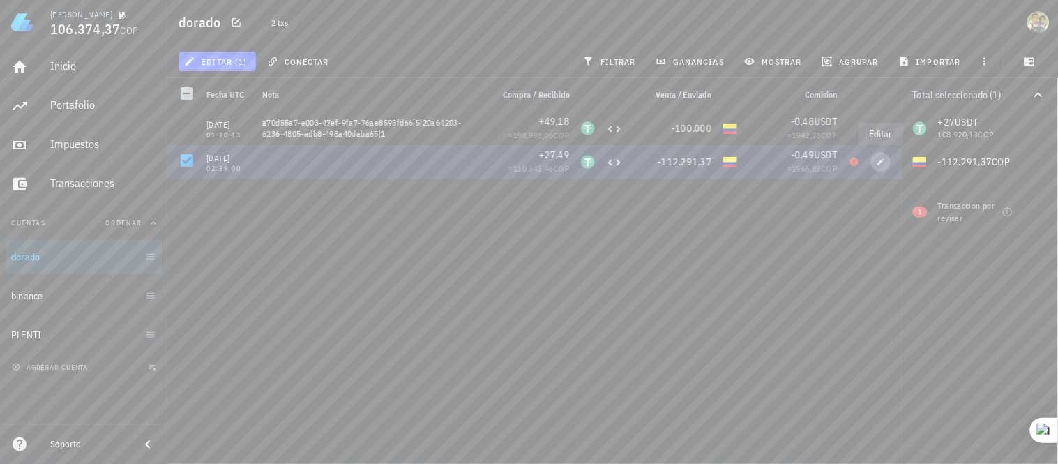
click at [883, 163] on icon "button" at bounding box center [881, 162] width 8 height 8
type input "[DATE]"
type input "02:39:00"
type input "27,49"
type input "112.291,37"
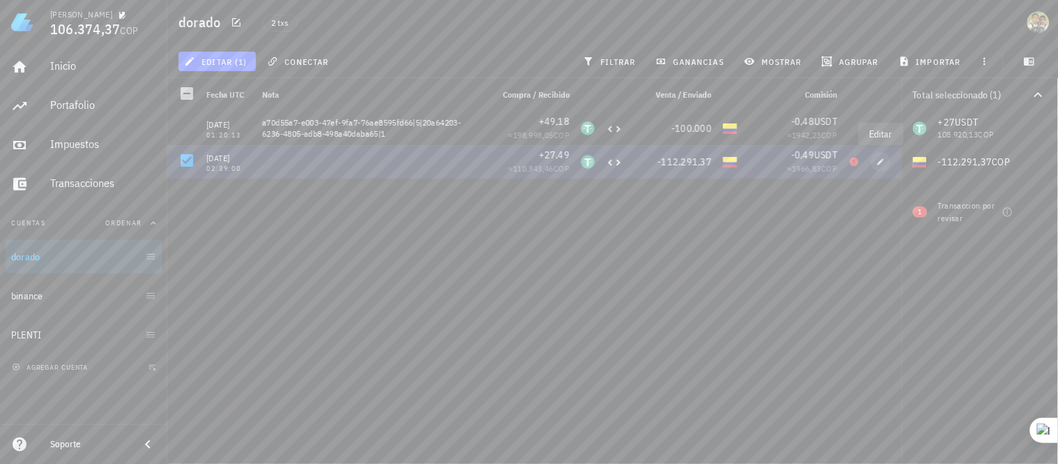
type input "0,49"
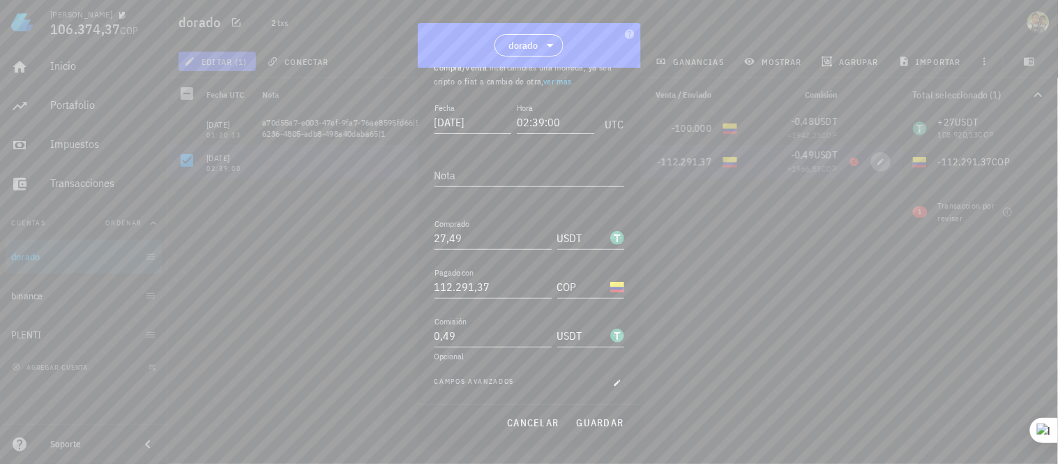
scroll to position [57, 0]
click at [679, 291] on div at bounding box center [529, 232] width 1058 height 464
click at [533, 417] on span "cancelar" at bounding box center [533, 423] width 52 height 13
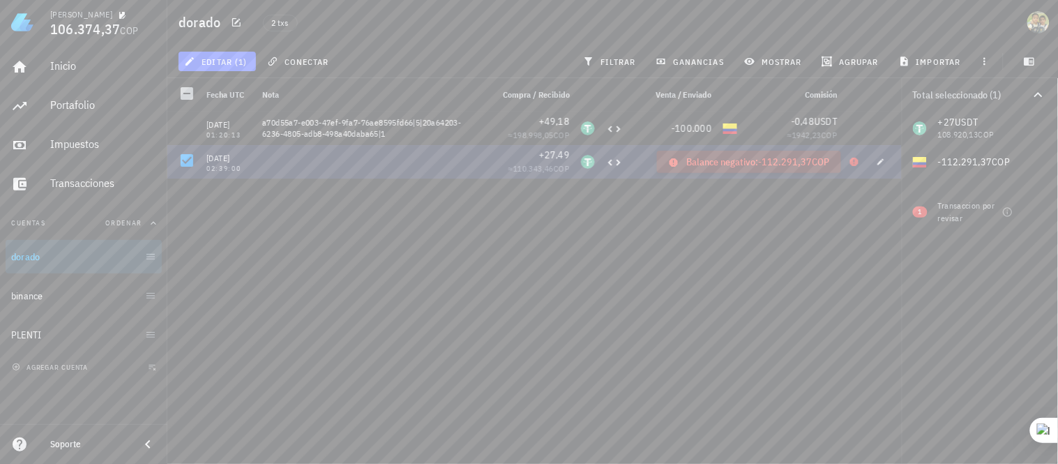
click at [853, 163] on icon at bounding box center [854, 162] width 8 height 8
